Goal: Information Seeking & Learning: Find contact information

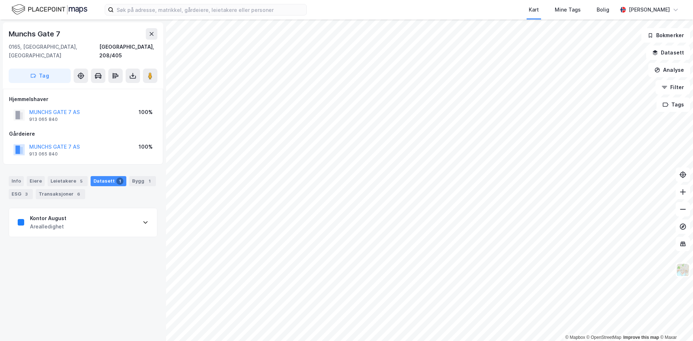
click at [70, 143] on div "MUNCHS GATE 7 AS" at bounding box center [54, 147] width 51 height 9
click at [0, 0] on button "MUNCHS GATE 7 AS" at bounding box center [0, 0] width 0 height 0
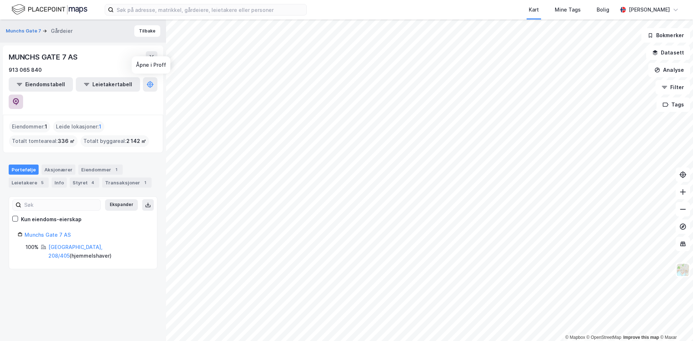
click at [23, 95] on button at bounding box center [16, 102] width 14 height 14
